Goal: Navigation & Orientation: Find specific page/section

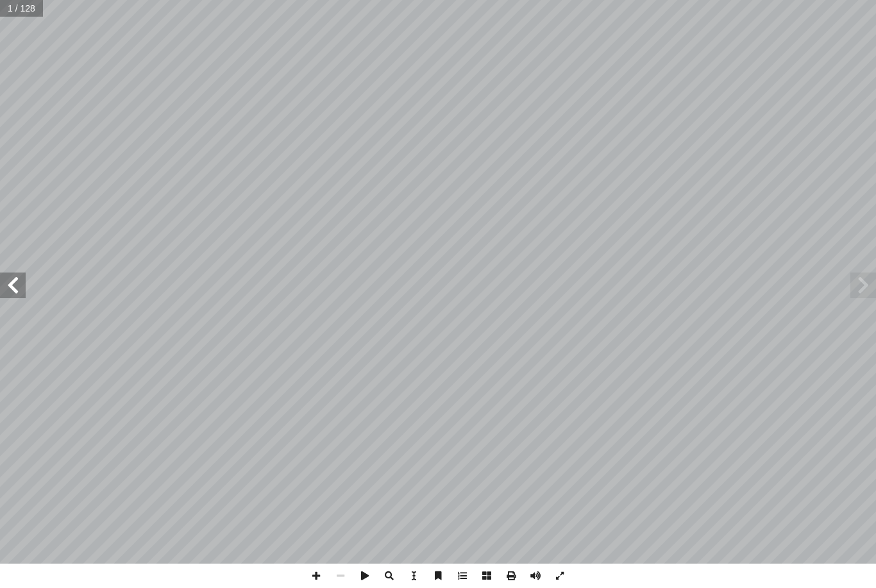
click at [863, 295] on span at bounding box center [863, 286] width 26 height 26
click at [857, 287] on span at bounding box center [863, 286] width 26 height 26
click at [870, 287] on span at bounding box center [863, 286] width 26 height 26
click at [871, 292] on span at bounding box center [863, 286] width 26 height 26
click at [24, 275] on span at bounding box center [13, 286] width 26 height 26
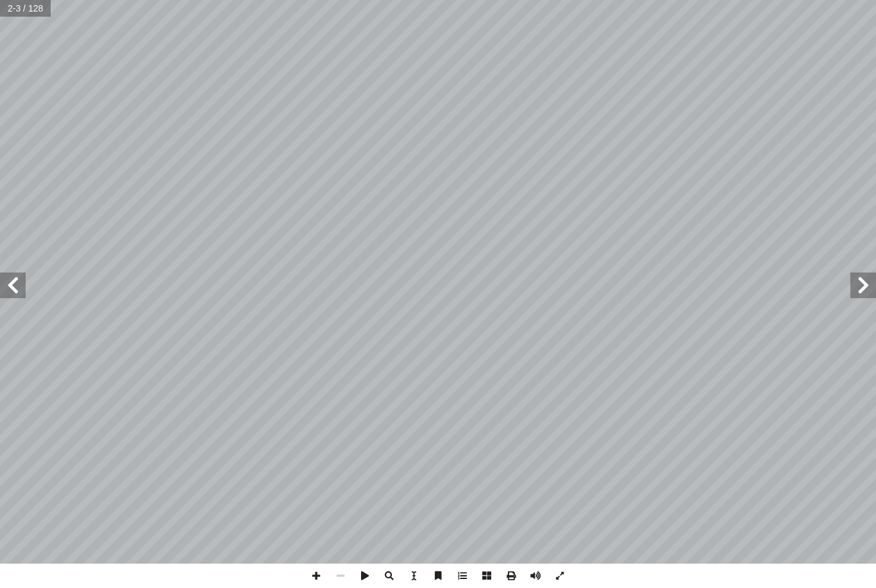
click at [18, 292] on span at bounding box center [13, 286] width 26 height 26
click at [857, 289] on span at bounding box center [863, 286] width 26 height 26
click at [861, 289] on span at bounding box center [863, 286] width 26 height 26
click at [16, 284] on span at bounding box center [13, 286] width 26 height 26
click at [14, 283] on span at bounding box center [13, 286] width 26 height 26
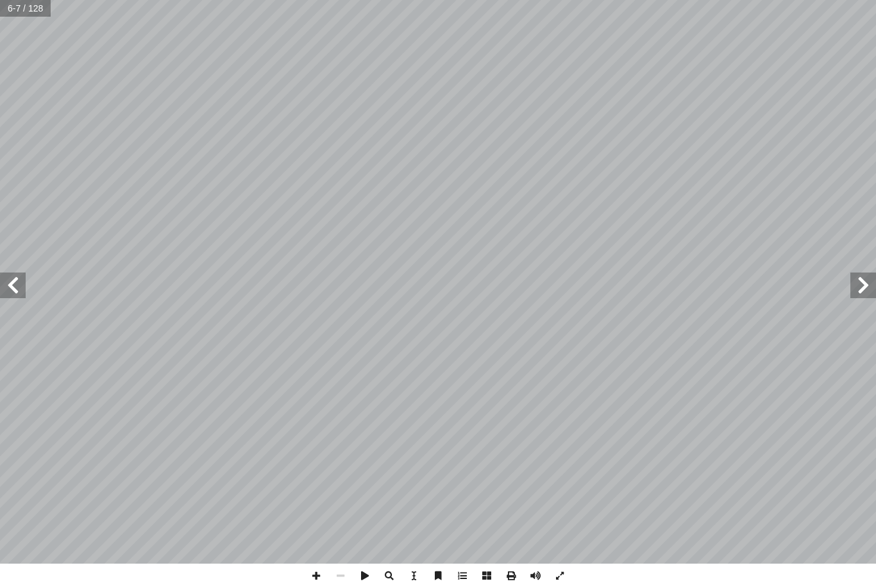
click at [11, 274] on span at bounding box center [13, 286] width 26 height 26
click at [16, 284] on span at bounding box center [13, 286] width 26 height 26
click at [15, 289] on span at bounding box center [13, 286] width 26 height 26
click at [22, 286] on span at bounding box center [13, 286] width 26 height 26
click at [16, 289] on span at bounding box center [13, 286] width 26 height 26
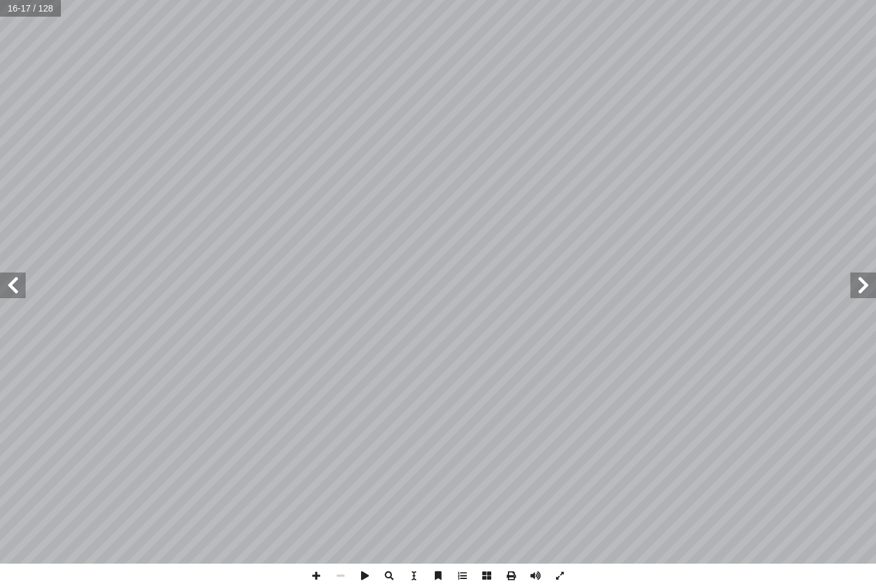
click at [19, 291] on span at bounding box center [13, 286] width 26 height 26
click at [15, 287] on span at bounding box center [13, 286] width 26 height 26
